Goal: Complete application form

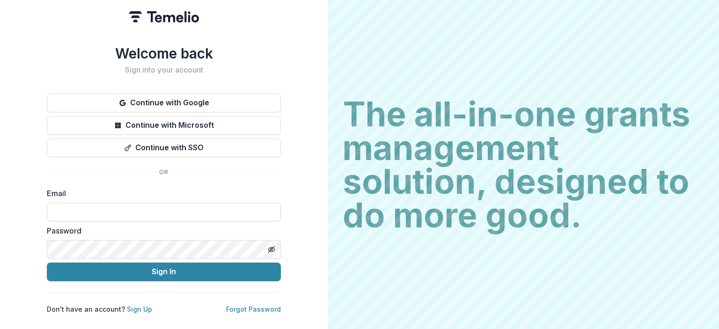
click at [170, 203] on input at bounding box center [164, 212] width 234 height 19
type input "**********"
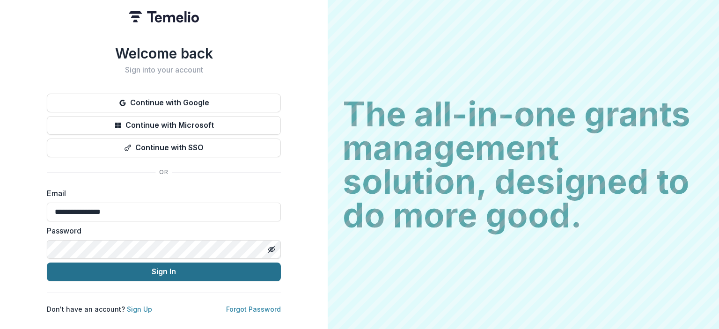
click at [154, 265] on button "Sign In" at bounding box center [164, 272] width 234 height 19
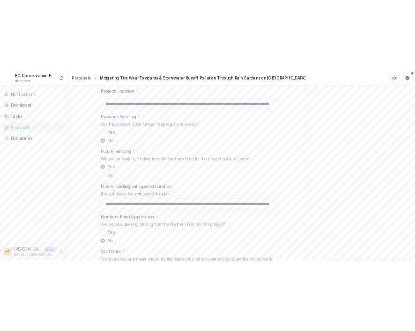
scroll to position [918, 0]
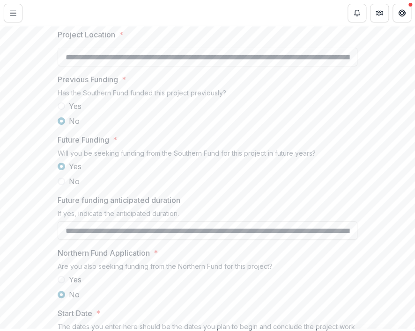
click at [186, 48] on div at bounding box center [208, 46] width 300 height 4
click at [114, 66] on input "**********" at bounding box center [208, 57] width 300 height 19
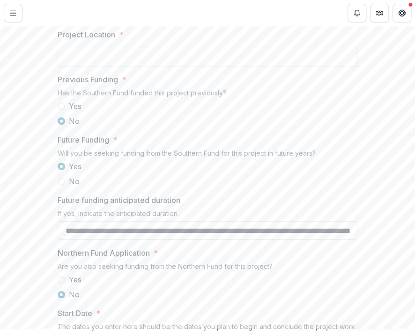
paste input "**********"
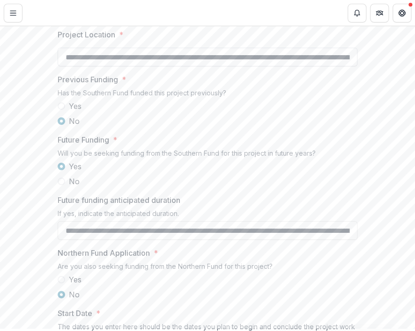
scroll to position [0, 646]
type input "**********"
click at [300, 127] on div "Yes No" at bounding box center [208, 114] width 300 height 26
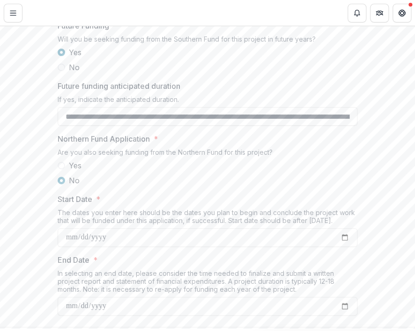
scroll to position [1127, 0]
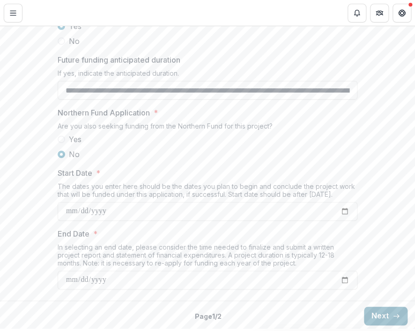
click at [383, 314] on button "Next" at bounding box center [386, 316] width 44 height 19
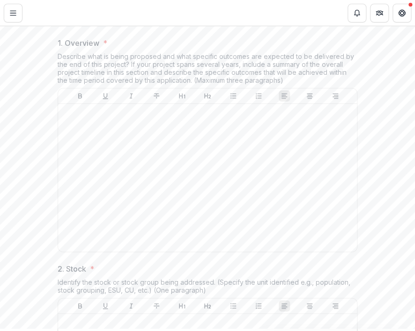
scroll to position [210, 0]
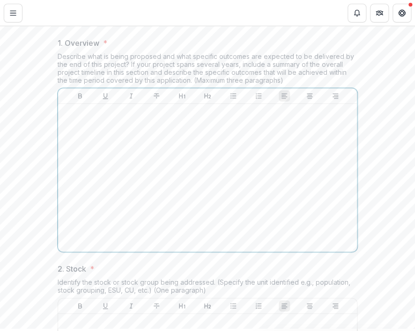
click at [167, 207] on div at bounding box center [207, 178] width 291 height 140
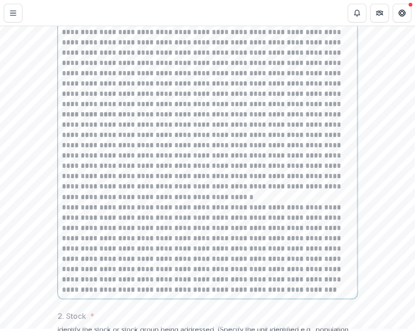
scroll to position [346, 0]
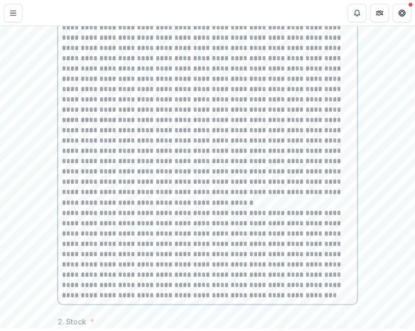
click at [283, 115] on p at bounding box center [207, 43] width 291 height 144
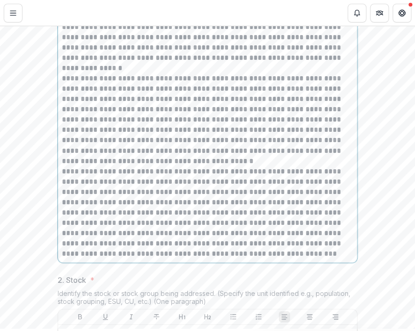
scroll to position [413, 0]
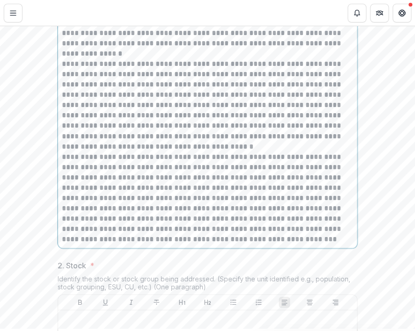
click at [263, 152] on p "**********" at bounding box center [207, 105] width 291 height 93
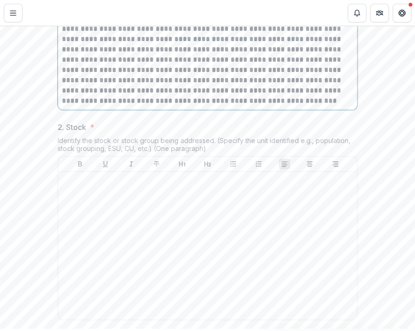
scroll to position [573, 0]
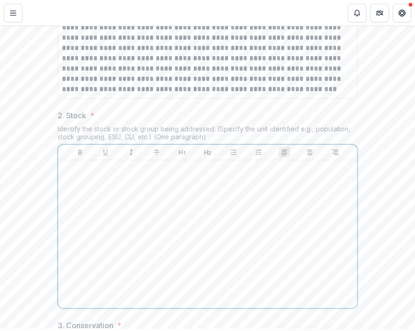
click at [221, 245] on div at bounding box center [207, 234] width 291 height 140
click at [206, 285] on div at bounding box center [207, 234] width 291 height 140
click at [146, 282] on div "**********" at bounding box center [207, 234] width 291 height 140
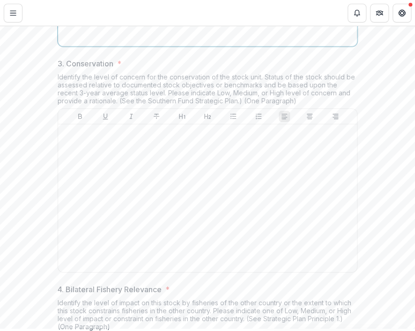
scroll to position [836, 0]
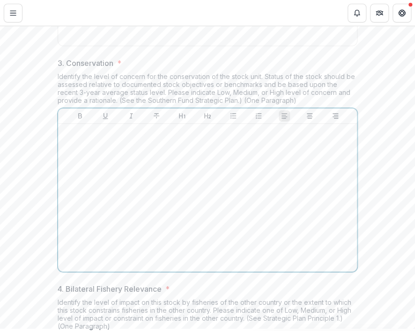
click at [138, 252] on div at bounding box center [207, 198] width 291 height 140
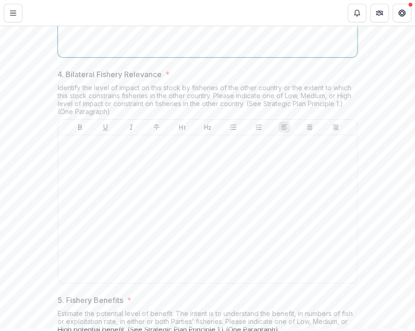
scroll to position [1053, 0]
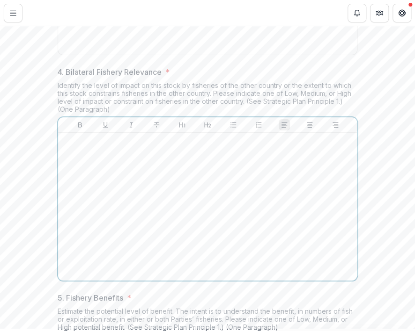
drag, startPoint x: 172, startPoint y: 275, endPoint x: 122, endPoint y: 252, distance: 55.5
click at [122, 252] on div at bounding box center [207, 207] width 291 height 140
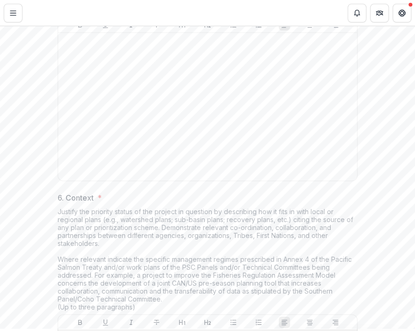
scroll to position [1373, 0]
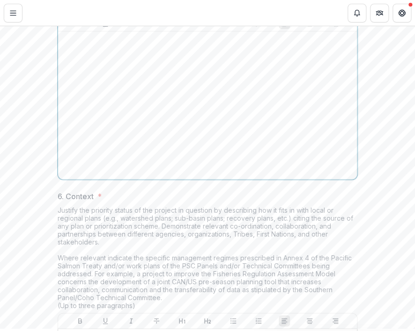
click at [107, 176] on div at bounding box center [207, 105] width 291 height 140
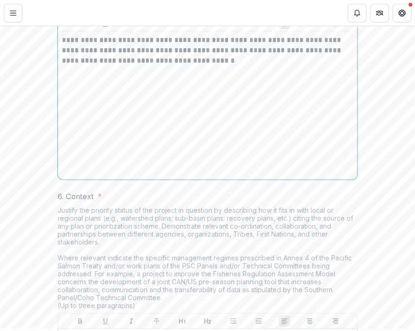
click at [172, 171] on div "**********" at bounding box center [207, 105] width 291 height 140
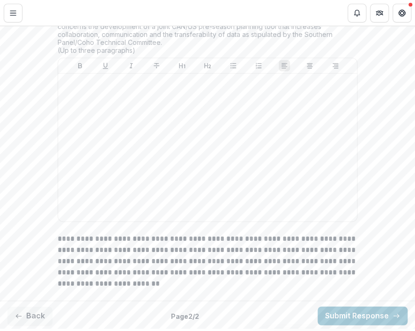
scroll to position [1640, 0]
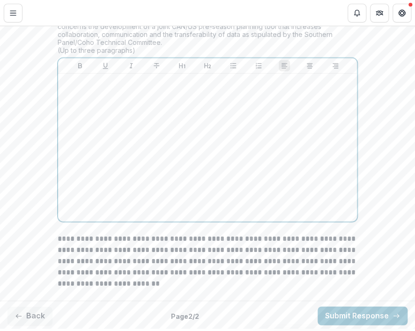
click at [172, 171] on div at bounding box center [207, 148] width 291 height 140
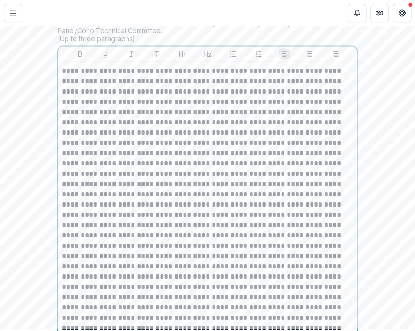
scroll to position [1761, 0]
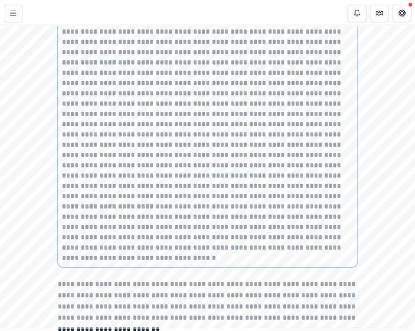
click at [349, 58] on p "**********" at bounding box center [207, 0] width 291 height 113
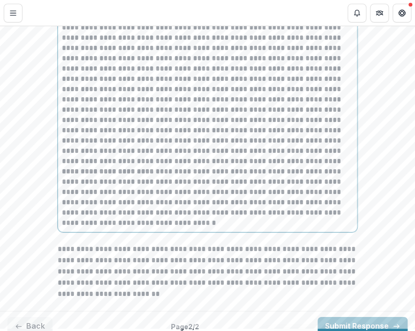
scroll to position [1807, 0]
click at [303, 166] on p at bounding box center [207, 94] width 291 height 144
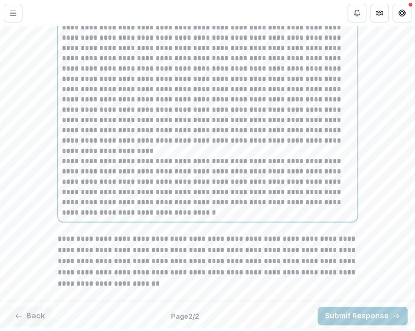
scroll to position [1893, 0]
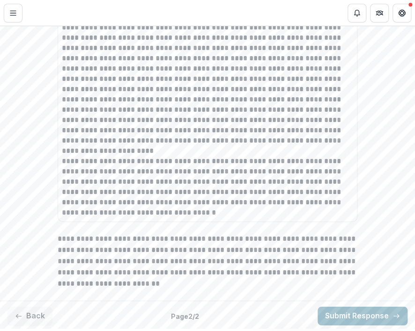
click at [342, 312] on button "Submit Response" at bounding box center [362, 316] width 90 height 19
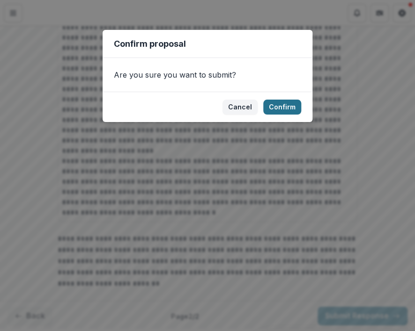
click at [288, 103] on button "Confirm" at bounding box center [282, 107] width 38 height 15
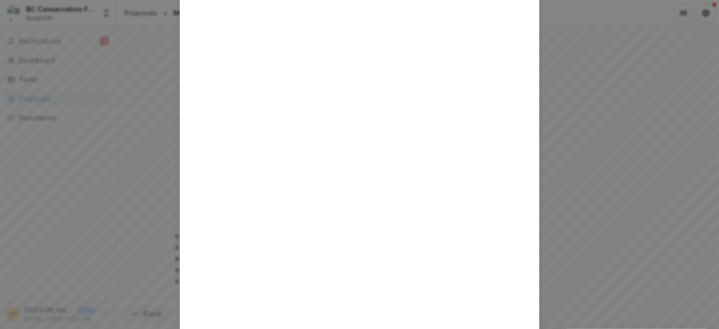
scroll to position [0, 0]
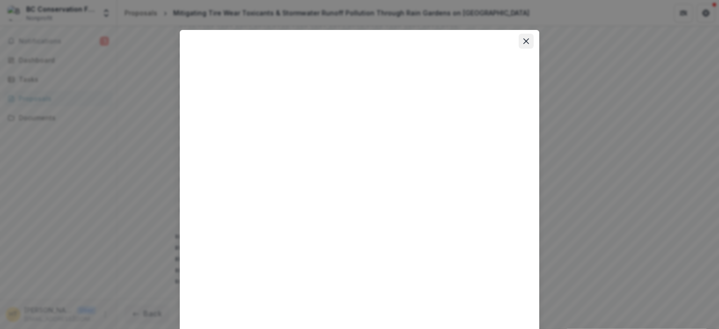
click at [522, 45] on button "Close" at bounding box center [526, 41] width 15 height 15
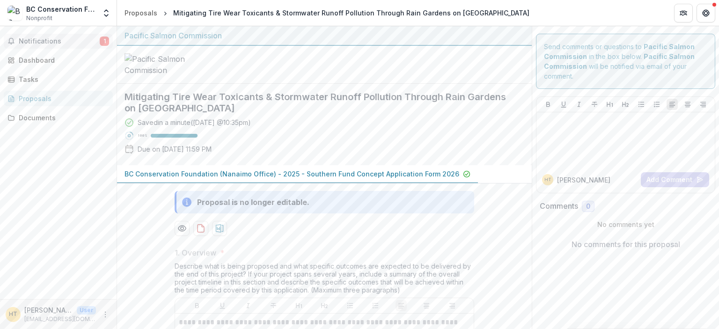
click at [66, 43] on span "Notifications" at bounding box center [59, 41] width 81 height 8
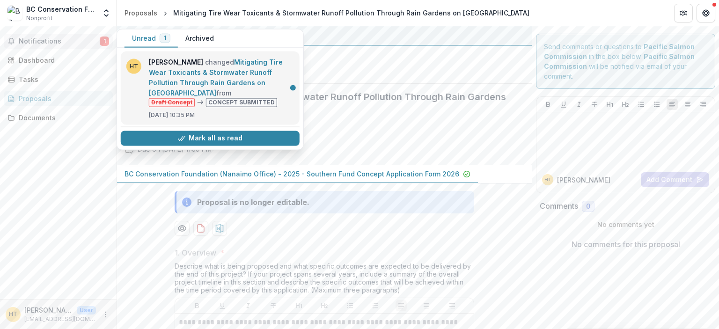
click at [207, 66] on link "Mitigating Tire Wear Toxicants & Stormwater Runoff Pollution Through Rain Garde…" at bounding box center [216, 77] width 134 height 39
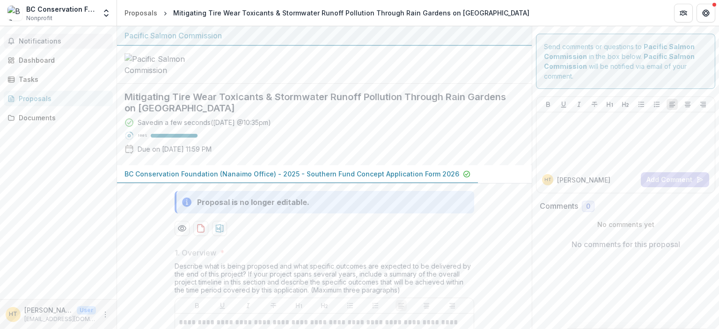
click at [36, 38] on span "Notifications" at bounding box center [64, 41] width 90 height 8
click at [36, 56] on div "Dashboard" at bounding box center [62, 60] width 87 height 10
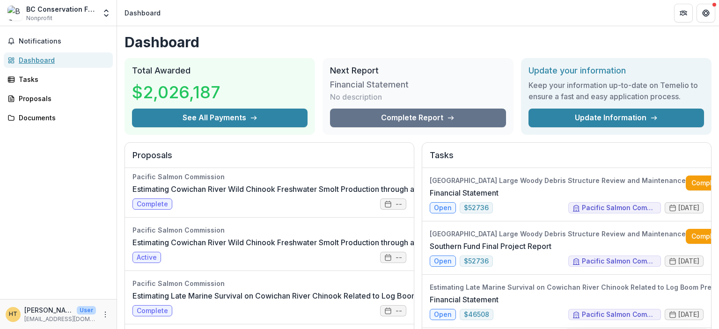
scroll to position [142, 0]
